Goal: Task Accomplishment & Management: Complete application form

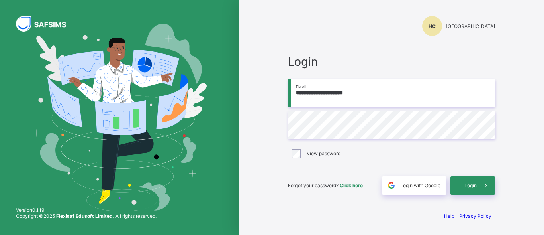
type input "**********"
click at [468, 184] on span "Login" at bounding box center [470, 185] width 12 height 6
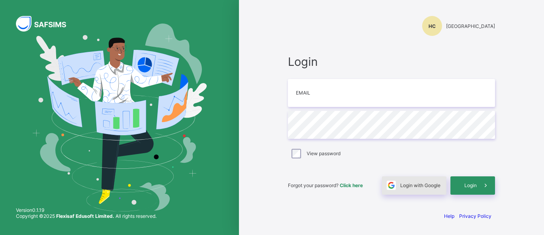
click at [417, 187] on span "Login with Google" at bounding box center [420, 185] width 40 height 6
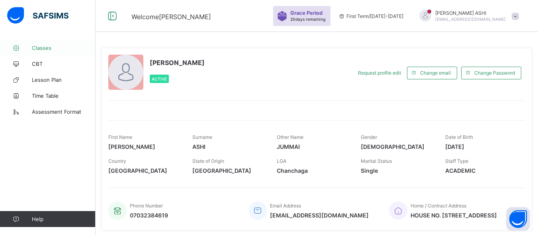
click at [48, 47] on span "Classes" at bounding box center [64, 48] width 64 height 6
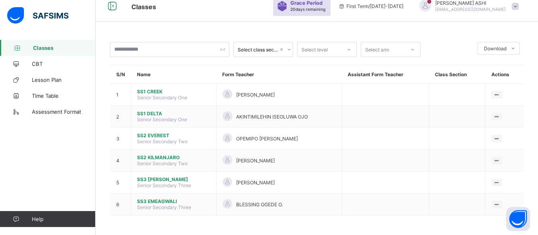
scroll to position [10, 0]
click at [289, 49] on icon at bounding box center [289, 49] width 5 height 8
click at [286, 48] on icon at bounding box center [285, 49] width 5 height 8
click at [350, 48] on icon at bounding box center [348, 49] width 5 height 8
click at [330, 78] on div "SS1" at bounding box center [327, 78] width 59 height 12
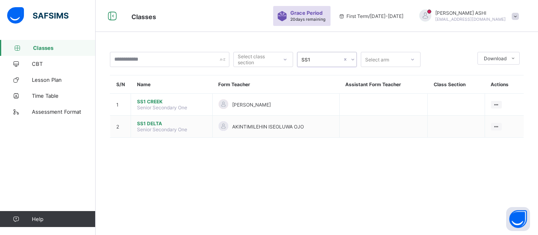
scroll to position [0, 0]
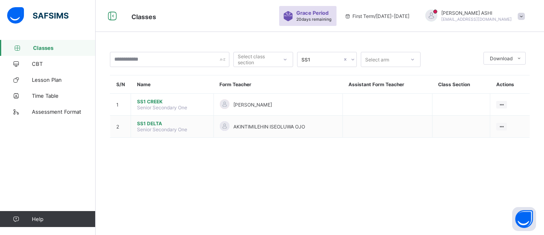
click at [505, 87] on th "Actions" at bounding box center [509, 84] width 39 height 18
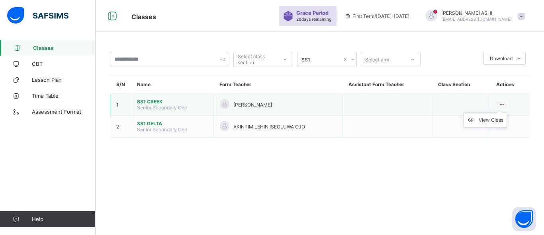
click at [503, 112] on ul "View Class" at bounding box center [485, 119] width 44 height 15
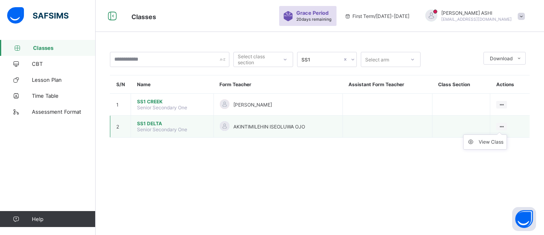
click at [505, 124] on icon at bounding box center [501, 126] width 7 height 6
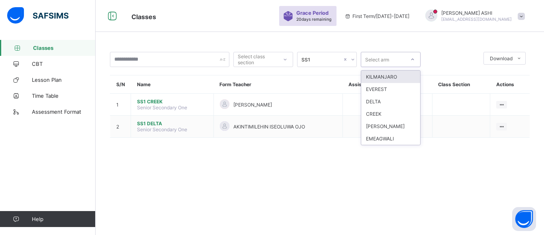
click at [415, 61] on div at bounding box center [413, 59] width 14 height 13
click at [393, 78] on div "KILMANJARO" at bounding box center [390, 76] width 59 height 12
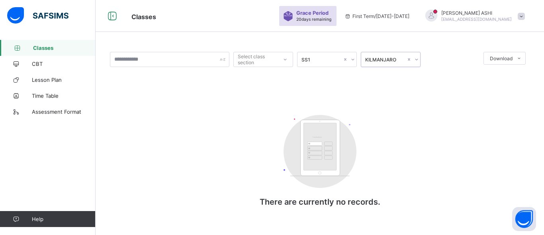
click at [417, 60] on icon at bounding box center [416, 59] width 5 height 8
click at [288, 59] on div at bounding box center [285, 59] width 14 height 13
click at [43, 65] on span "CBT" at bounding box center [64, 64] width 64 height 6
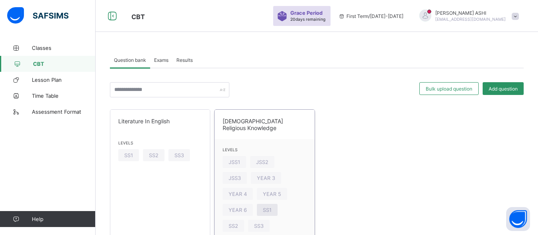
click at [263, 207] on span "SS1" at bounding box center [267, 210] width 9 height 6
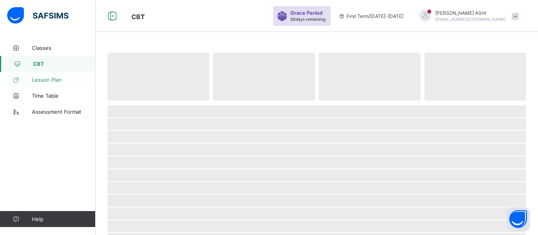
click at [61, 80] on span "Lesson Plan" at bounding box center [64, 79] width 64 height 6
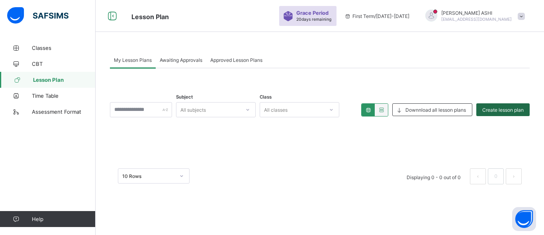
click at [499, 109] on span "Create lesson plan" at bounding box center [502, 110] width 41 height 6
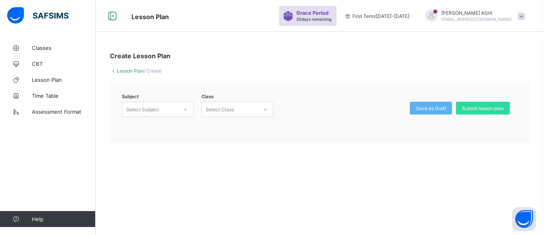
click at [186, 110] on icon at bounding box center [185, 109] width 5 height 8
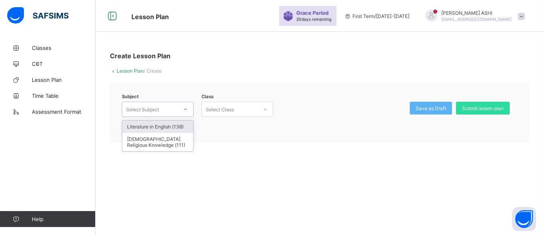
click at [182, 126] on div "Literature in English (138)" at bounding box center [157, 126] width 71 height 12
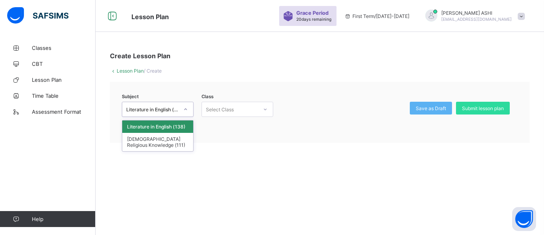
click at [185, 108] on icon at bounding box center [185, 109] width 5 height 8
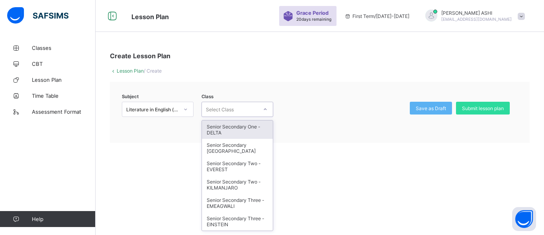
click at [262, 109] on div at bounding box center [265, 109] width 14 height 13
click at [240, 127] on div "Senior Secondary One - DELTA" at bounding box center [237, 129] width 71 height 18
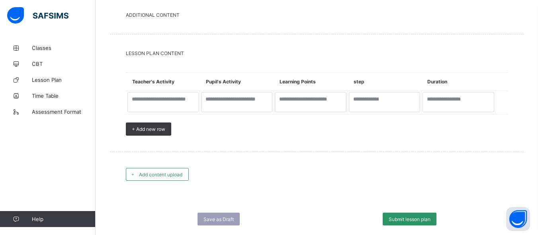
scroll to position [398, 0]
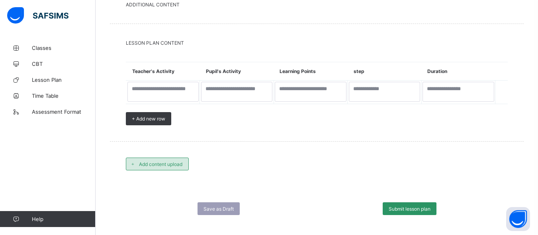
click at [163, 169] on div "Add content upload" at bounding box center [157, 163] width 63 height 13
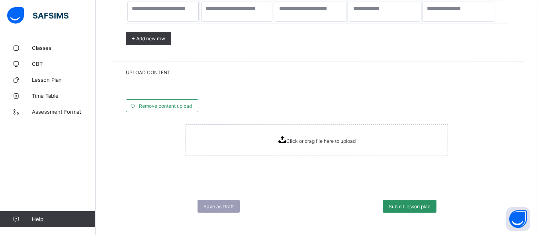
scroll to position [485, 0]
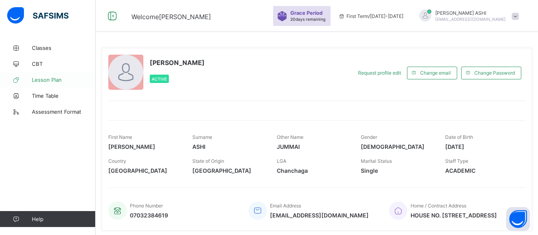
click at [43, 82] on span "Lesson Plan" at bounding box center [64, 79] width 64 height 6
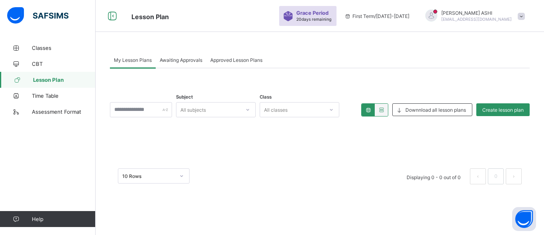
click at [317, 136] on div "Subject All subjects Class All classes Downnload all lesson plans Create lesson…" at bounding box center [320, 130] width 420 height 124
click at [441, 12] on div at bounding box center [431, 16] width 20 height 13
click at [190, 61] on span "Awaiting Approvals" at bounding box center [181, 60] width 43 height 6
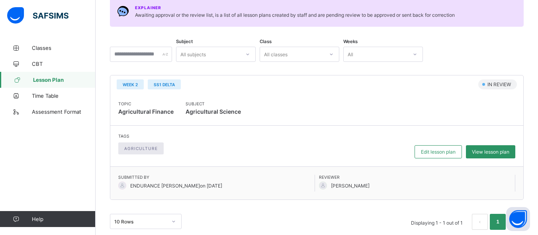
scroll to position [95, 0]
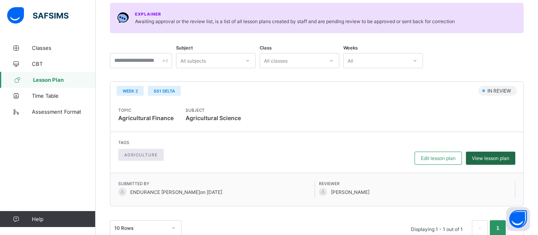
click at [486, 161] on div "View lesson plan" at bounding box center [490, 157] width 49 height 13
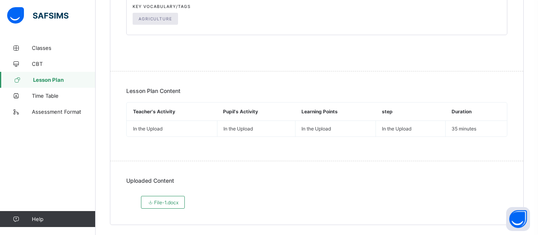
scroll to position [177, 0]
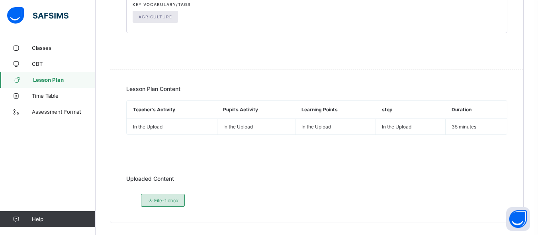
click at [170, 203] on span "File-1.docx" at bounding box center [162, 200] width 31 height 6
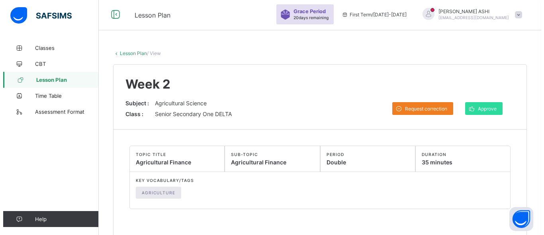
scroll to position [0, 0]
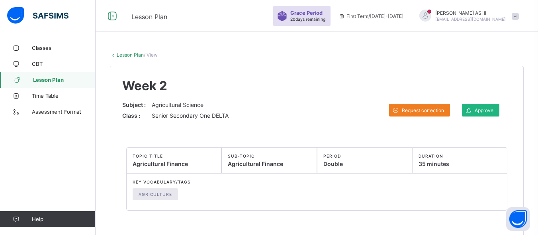
click at [487, 109] on span "Approve" at bounding box center [484, 110] width 19 height 6
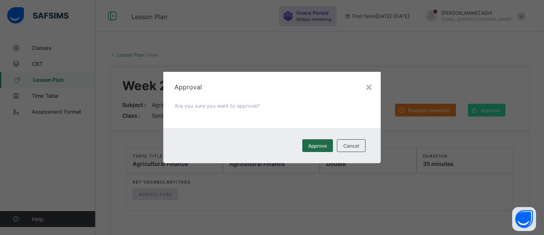
click at [321, 139] on div "Approve" at bounding box center [317, 145] width 31 height 13
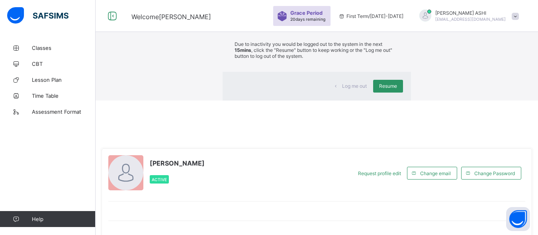
click at [395, 22] on div "×" at bounding box center [399, 15] width 8 height 14
